Goal: Task Accomplishment & Management: Complete application form

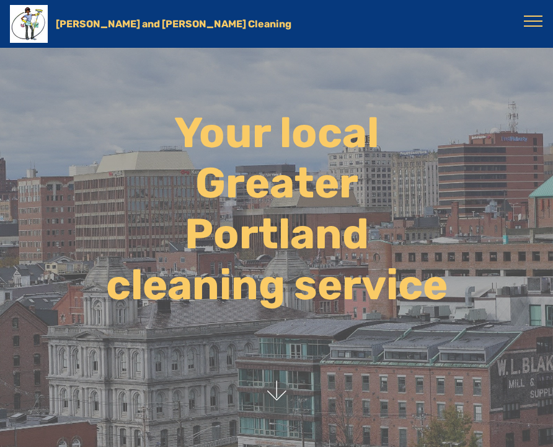
click at [536, 17] on button "Toggle navigation" at bounding box center [533, 20] width 19 height 11
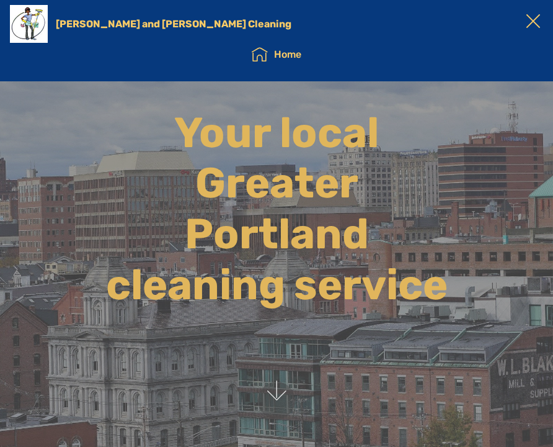
click at [532, 25] on button "Toggle navigation" at bounding box center [533, 20] width 19 height 11
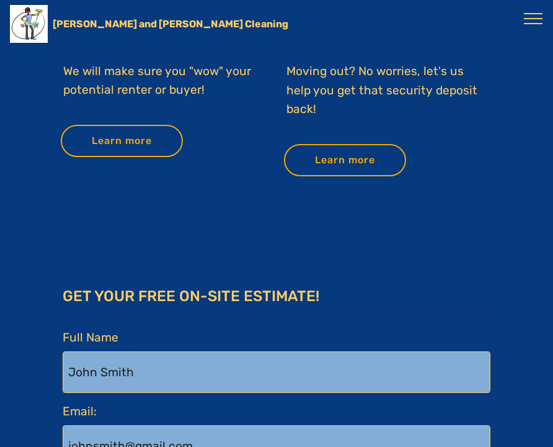
scroll to position [2096, 0]
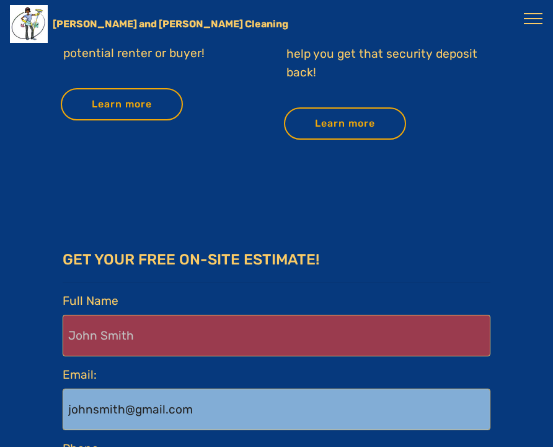
click at [116, 315] on Name-formbuilder-a "Full Name" at bounding box center [277, 336] width 428 height 42
type Name-formbuilder-a "[PERSON_NAME]"
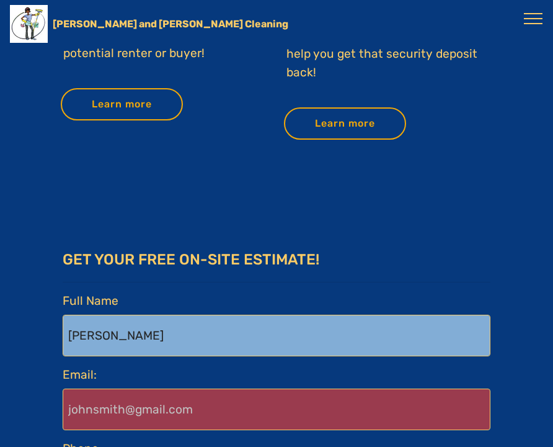
type input "[EMAIL_ADDRESS][DOMAIN_NAME]"
type input "9178304394"
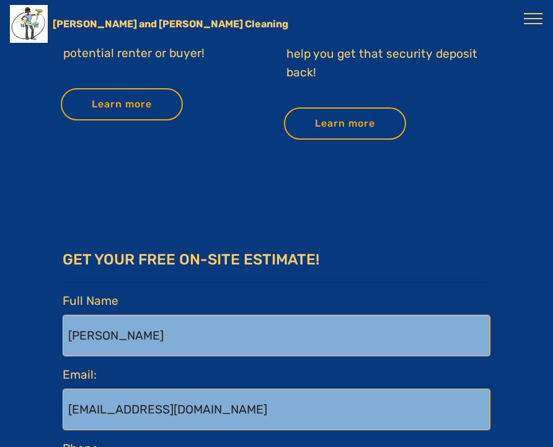
type Cleaning-formbuilder-a "Street Address"
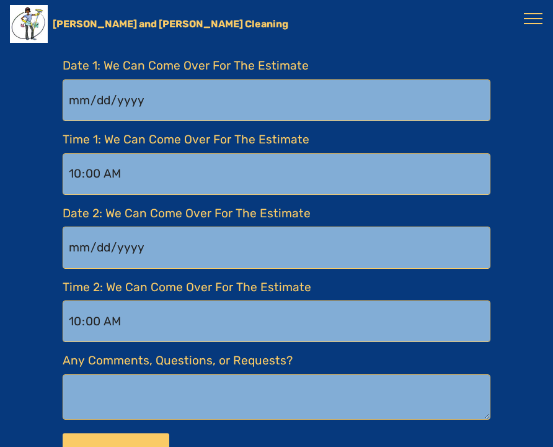
scroll to position [2729, 0]
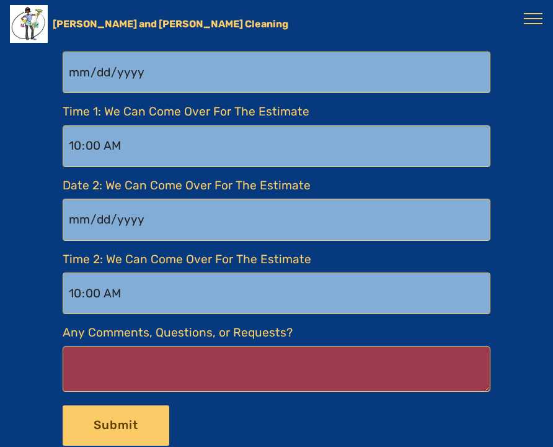
click at [114, 346] on Requests\?-formbuilder-a "Any Comments, Questions, or Requests?" at bounding box center [277, 368] width 428 height 45
paste Requests\?-formbuilder-a "I'm [PERSON_NAME], a Business Broker, and if you are interested in Selling your…"
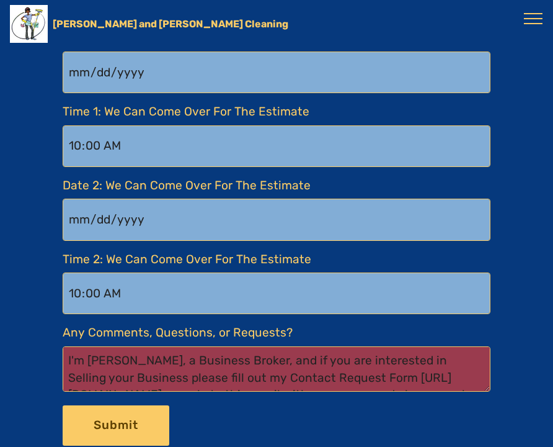
scroll to position [45, 0]
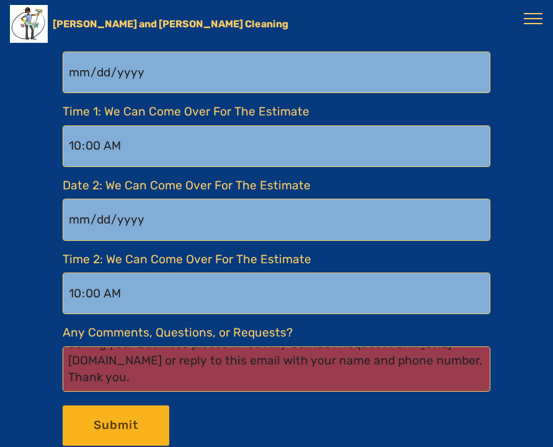
type Requests\?-formbuilder-a "I'm [PERSON_NAME], a Business Broker, and if you are interested in Selling your…"
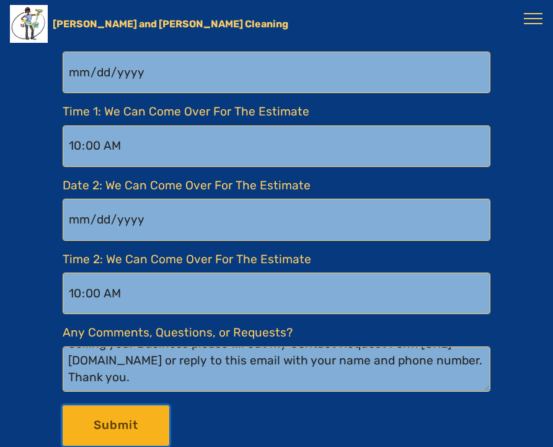
click at [107, 405] on button "Submit" at bounding box center [116, 425] width 107 height 40
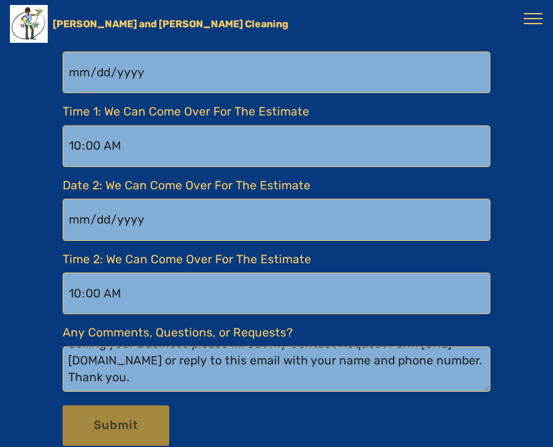
radio Cleaning-formbuilder-a "true"
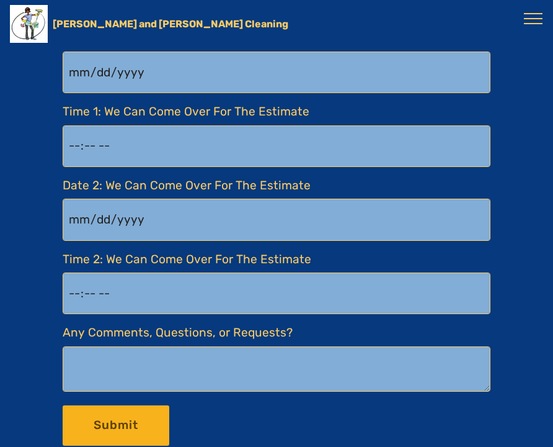
scroll to position [0, 0]
